Goal: Obtain resource: Download file/media

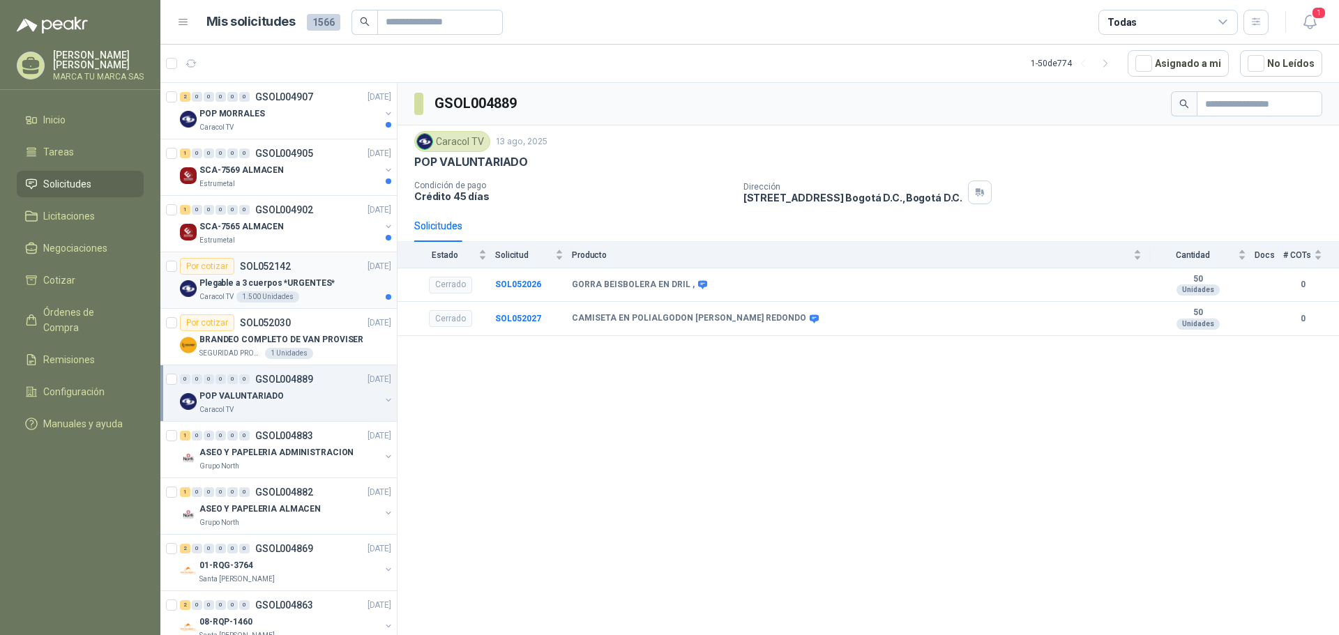
click at [317, 289] on p "Plegable a 3 cuerpos *URGENTES*" at bounding box center [266, 283] width 135 height 13
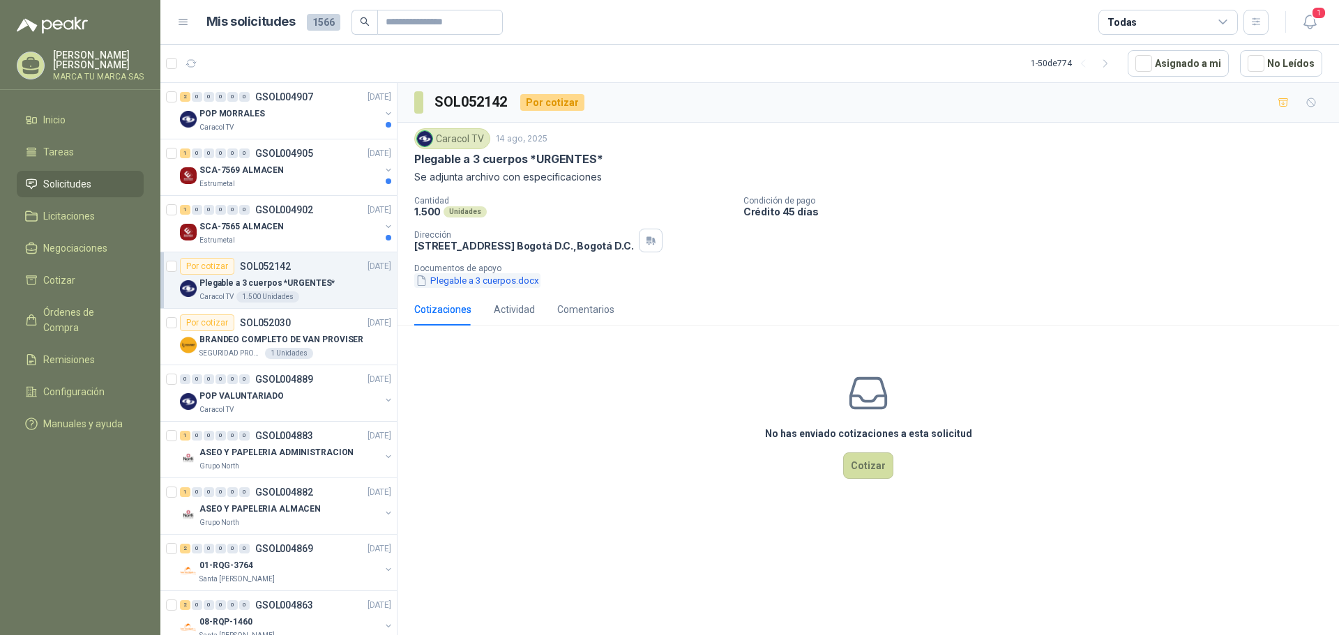
click at [518, 285] on button "Plegable a 3 cuerpos.docx" at bounding box center [477, 280] width 126 height 15
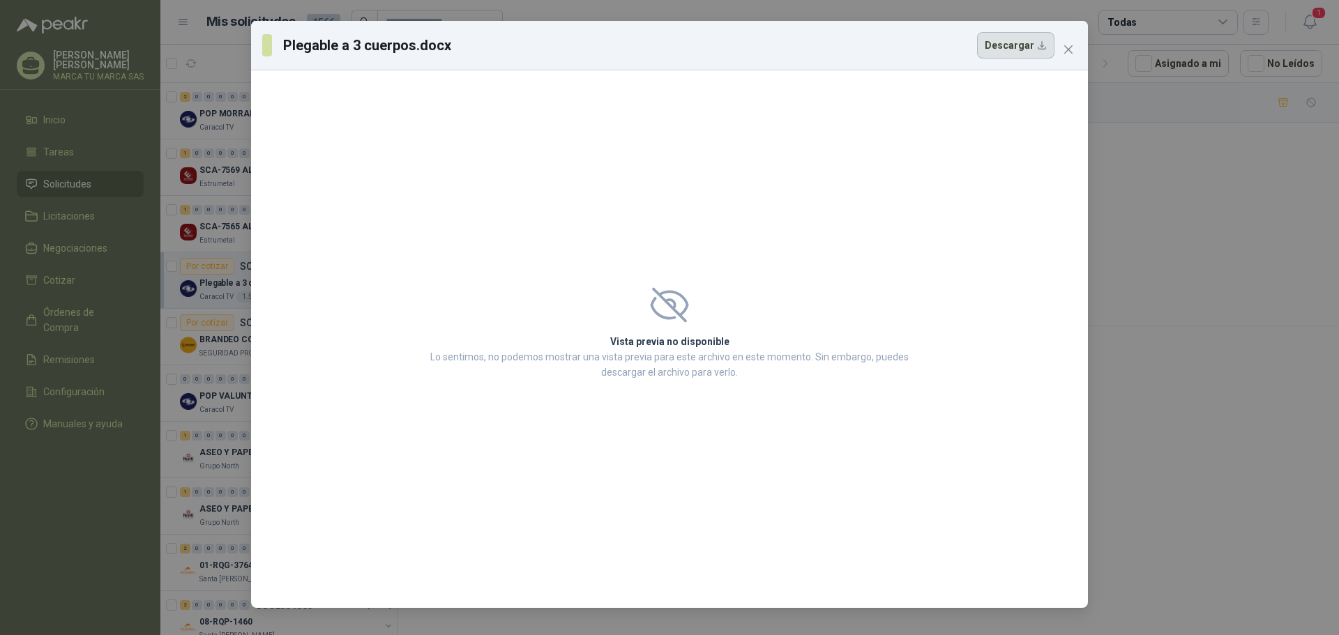
click at [1025, 45] on button "Descargar" at bounding box center [1015, 45] width 77 height 26
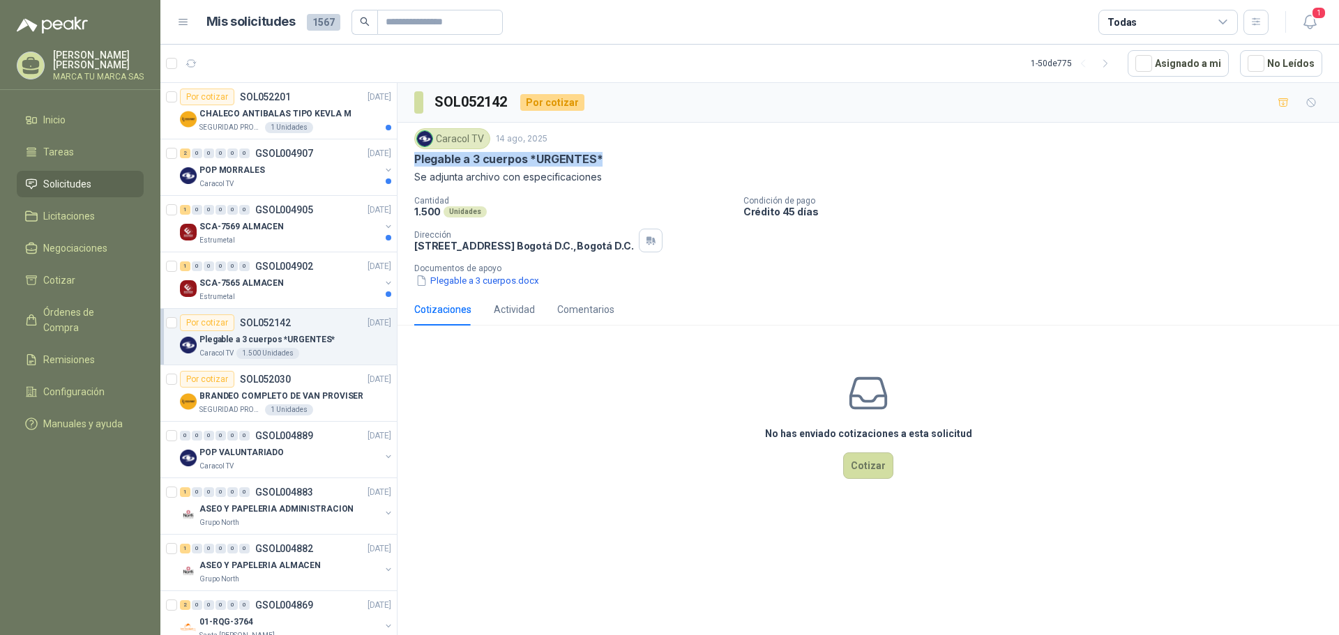
drag, startPoint x: 598, startPoint y: 158, endPoint x: 398, endPoint y: 169, distance: 200.4
click at [396, 165] on div "Por cotizar SOL052201 [DATE] CHALECO ANTIBALAS TIPO KEVLA M SEGURIDAD PROVISER …" at bounding box center [749, 361] width 1178 height 558
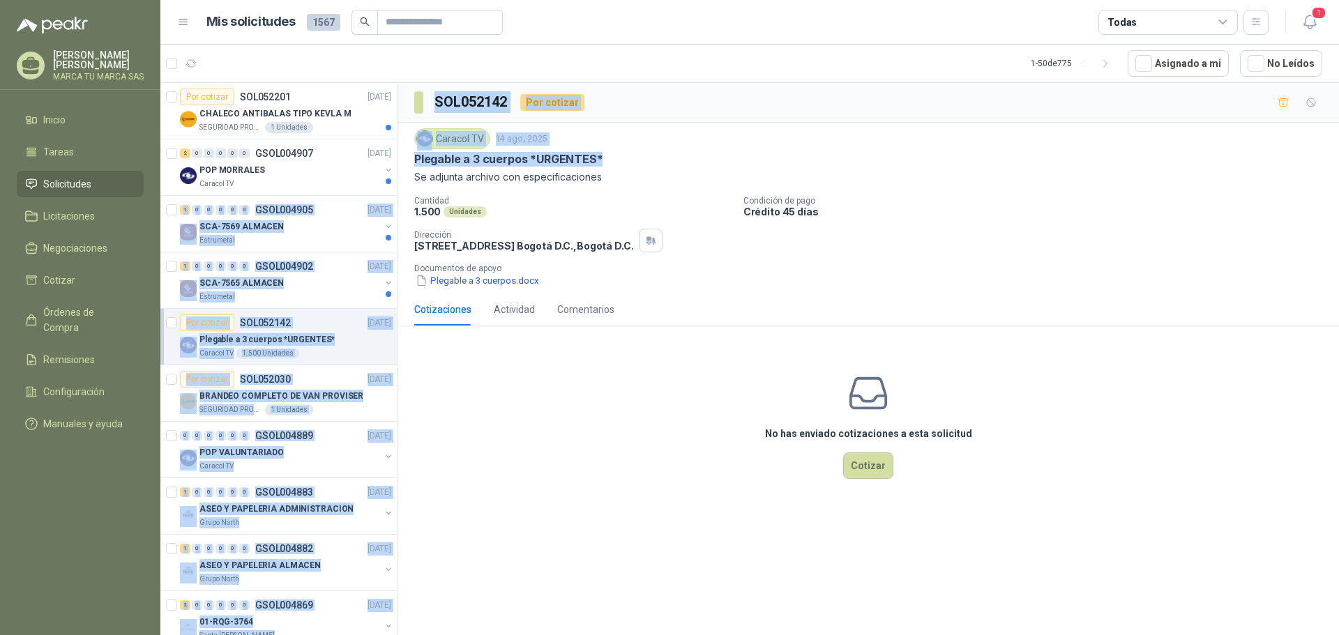
click at [687, 98] on div "SOL052142 Por cotizar" at bounding box center [867, 103] width 941 height 40
